Goal: Task Accomplishment & Management: Use online tool/utility

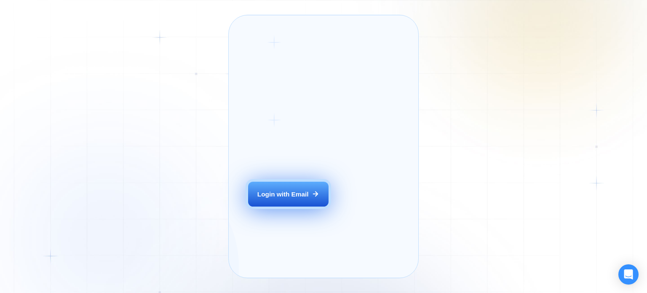
click at [297, 198] on div "Login with Email" at bounding box center [282, 194] width 51 height 9
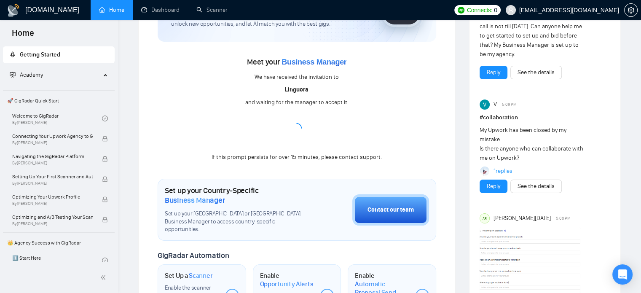
scroll to position [84, 0]
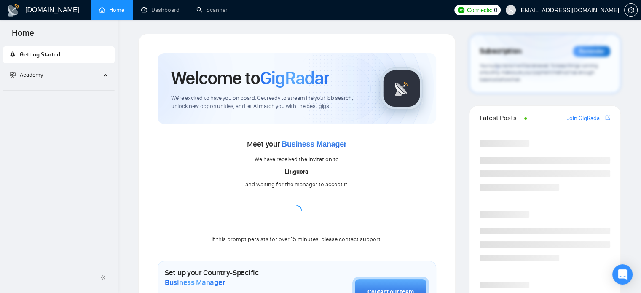
click at [310, 142] on span "Business Manager" at bounding box center [313, 144] width 65 height 8
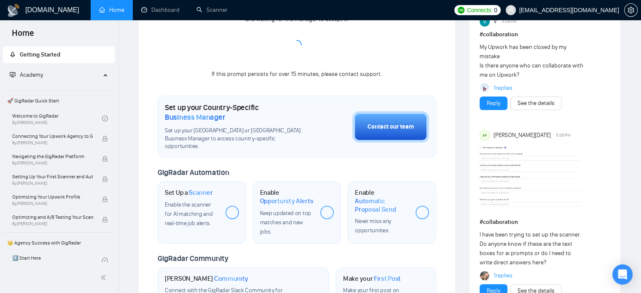
scroll to position [169, 0]
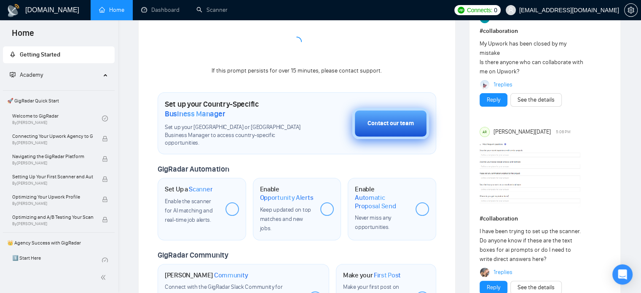
click at [380, 124] on button "Contact our team" at bounding box center [390, 123] width 77 height 31
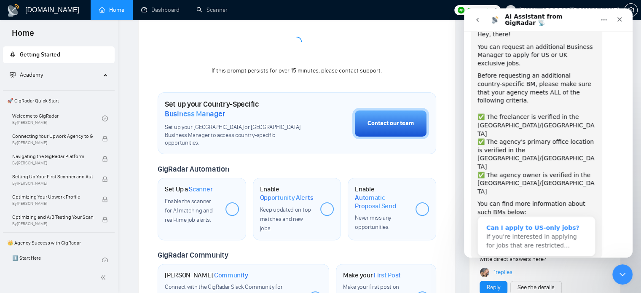
scroll to position [53, 0]
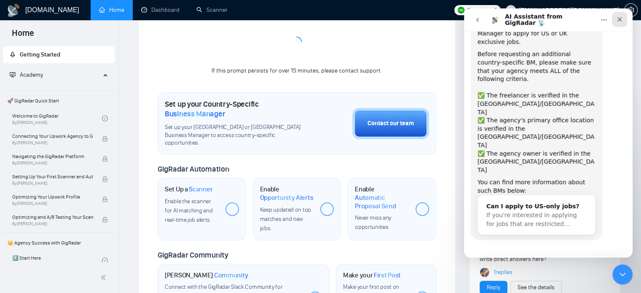
click at [617, 20] on icon "Close" at bounding box center [619, 19] width 7 height 7
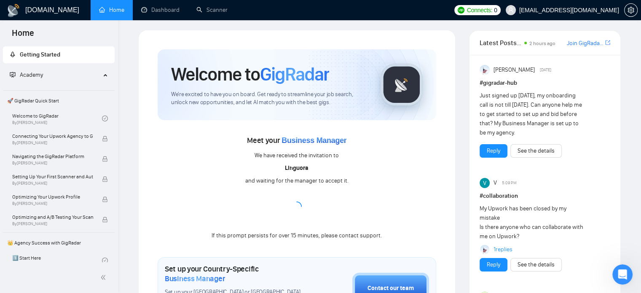
scroll to position [0, 0]
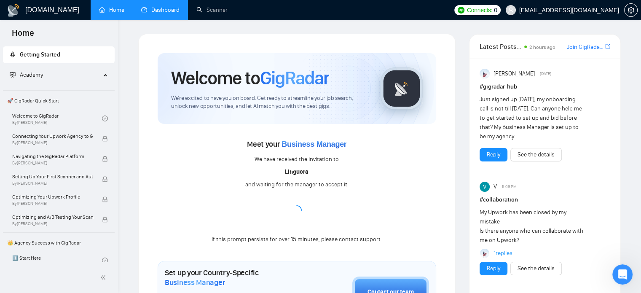
click at [153, 6] on link "Dashboard" at bounding box center [160, 9] width 38 height 7
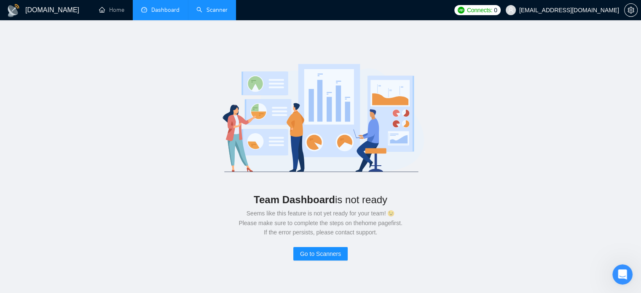
click at [214, 6] on link "Scanner" at bounding box center [211, 9] width 31 height 7
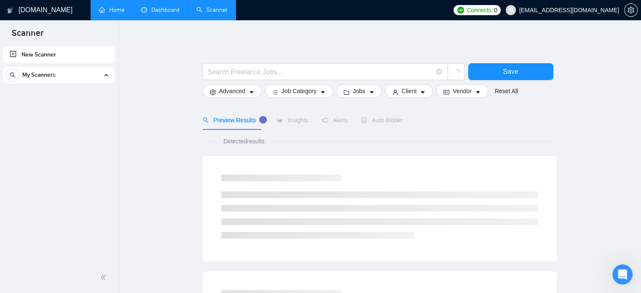
click at [114, 9] on link "Home" at bounding box center [111, 9] width 25 height 7
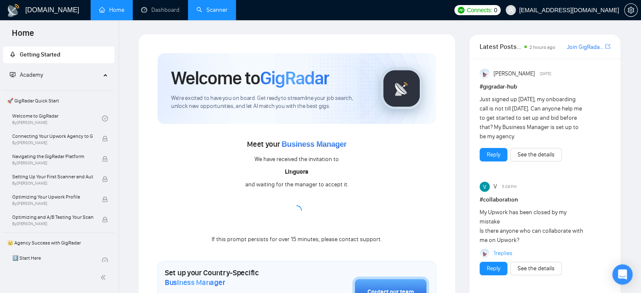
click at [217, 10] on link "Scanner" at bounding box center [211, 9] width 31 height 7
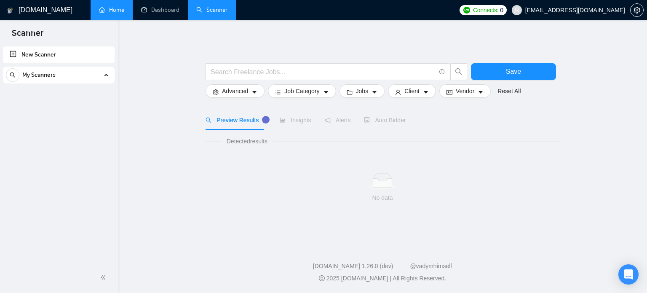
click at [106, 13] on link "Home" at bounding box center [111, 9] width 25 height 7
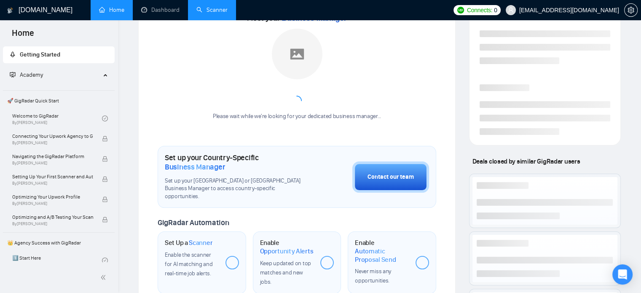
scroll to position [126, 0]
